Goal: Information Seeking & Learning: Learn about a topic

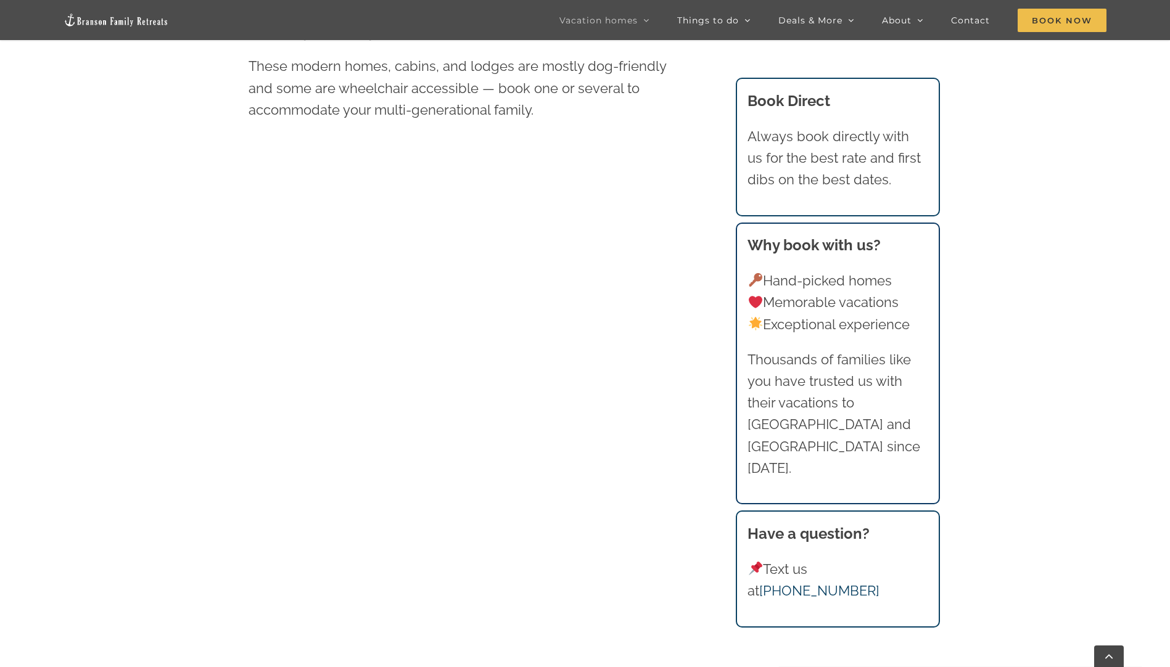
scroll to position [802, 0]
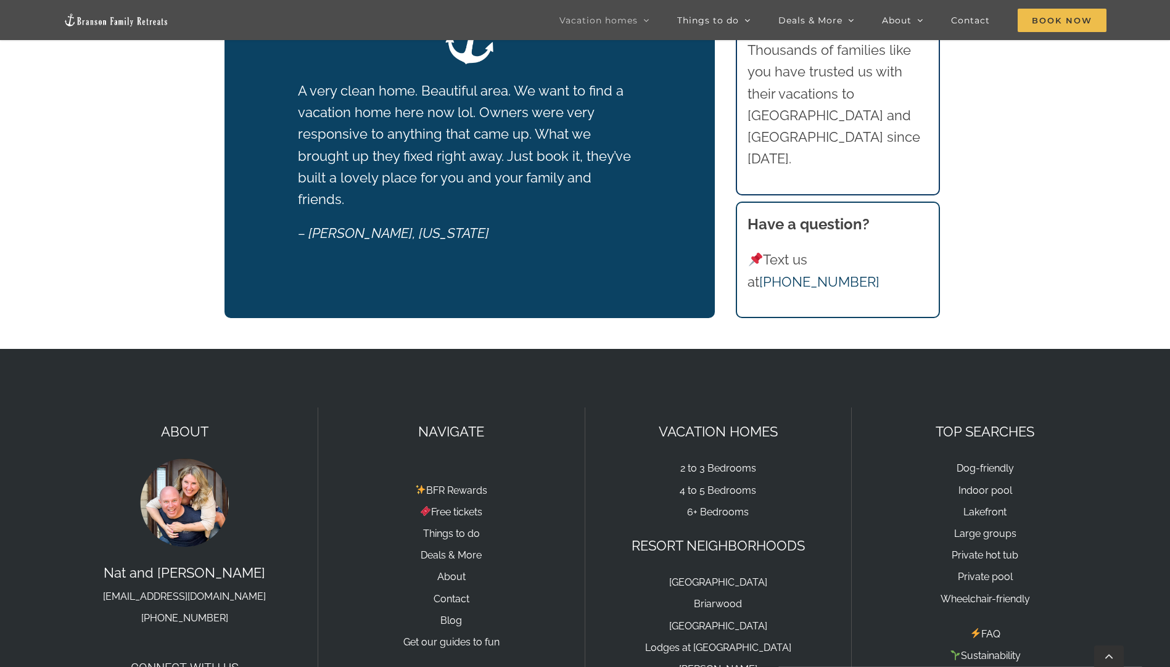
scroll to position [1789, 0]
